Goal: Find contact information: Find contact information

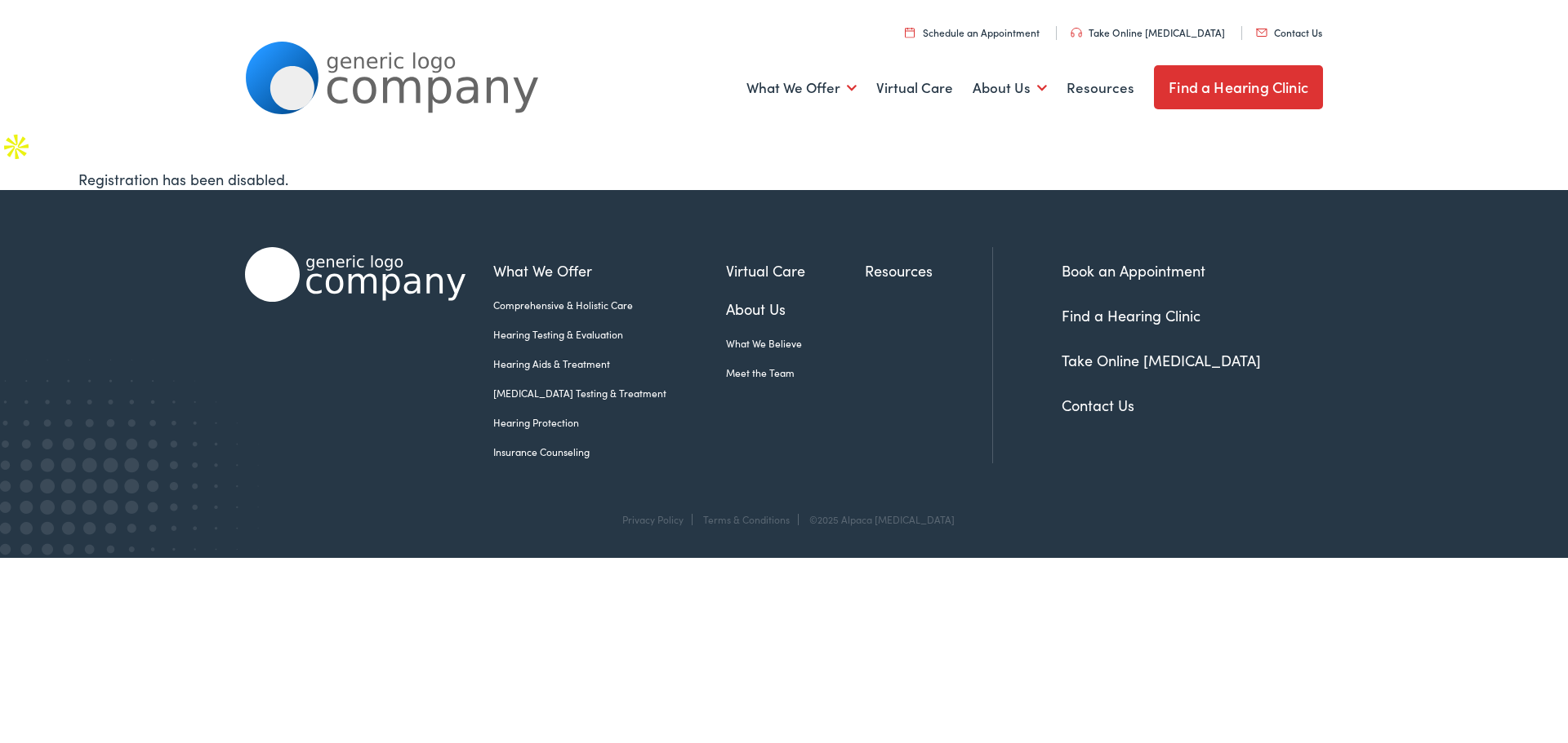
click at [1315, 34] on link "Contact Us" at bounding box center [1289, 32] width 66 height 14
click at [441, 358] on div at bounding box center [355, 355] width 221 height 216
copy body "Skip to Main Content Menu Close Schedule an Appointment Take Online Hearing Tes…"
click at [502, 559] on html "Home - Alpaca Audiology Skip to Main Content Menu Close Schedule an Appointment…" at bounding box center [784, 279] width 1568 height 559
